Goal: Transaction & Acquisition: Purchase product/service

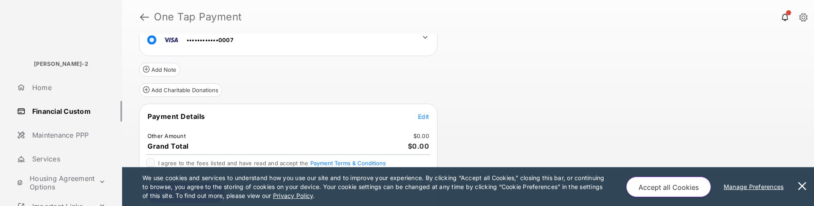
scroll to position [131, 0]
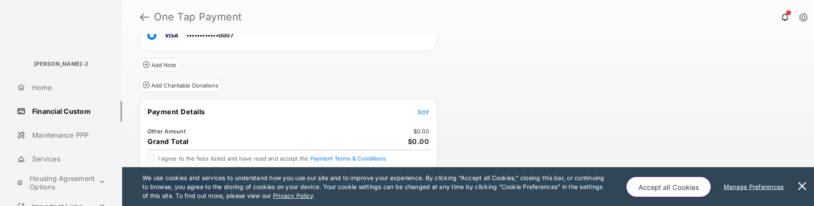
click at [425, 111] on span "Edit" at bounding box center [423, 111] width 11 height 7
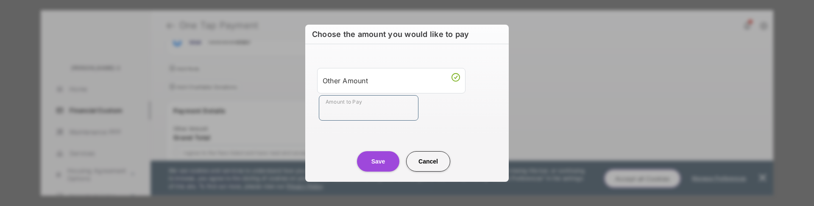
click at [396, 109] on input "Amount to Pay" at bounding box center [369, 107] width 100 height 25
type input "***"
click at [380, 164] on button "Save" at bounding box center [378, 161] width 42 height 20
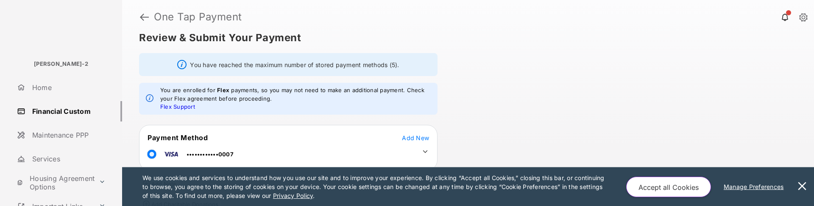
scroll to position [55, 0]
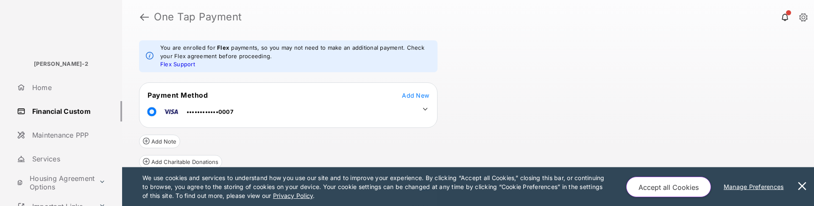
click at [428, 106] on icon at bounding box center [425, 109] width 8 height 8
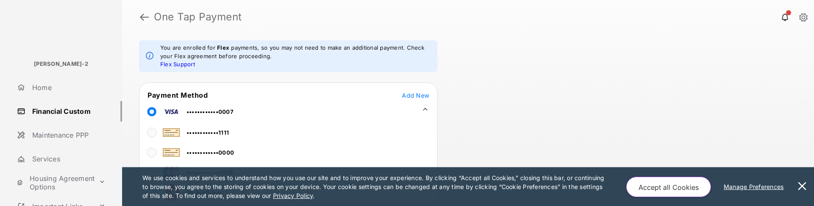
click at [310, 139] on div "••••••••••••1111 ••••••••••••0000 ••••••••••••0505 MoneyGram" at bounding box center [266, 160] width 254 height 81
click at [208, 132] on span "••••••••••••1111" at bounding box center [207, 132] width 42 height 7
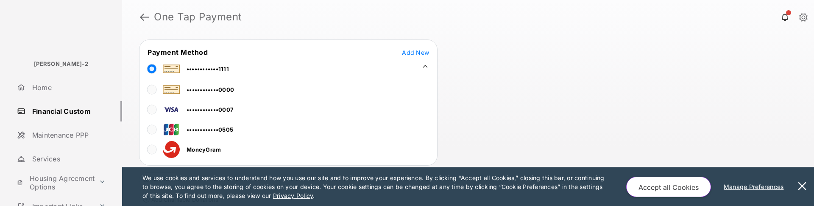
scroll to position [97, 0]
click at [506, 96] on div "Review & Submit Your Payment You have reached the maximum number of stored paym…" at bounding box center [468, 120] width 692 height 172
